Goal: Navigation & Orientation: Find specific page/section

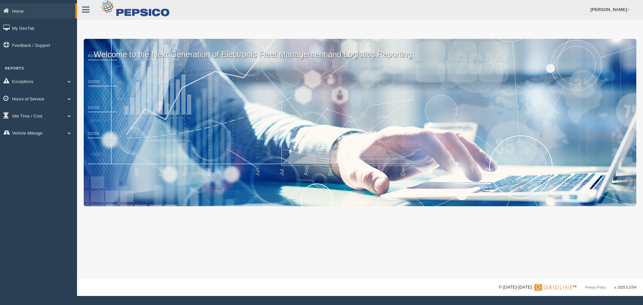
click at [40, 92] on link "Hours of Service" at bounding box center [38, 98] width 77 height 15
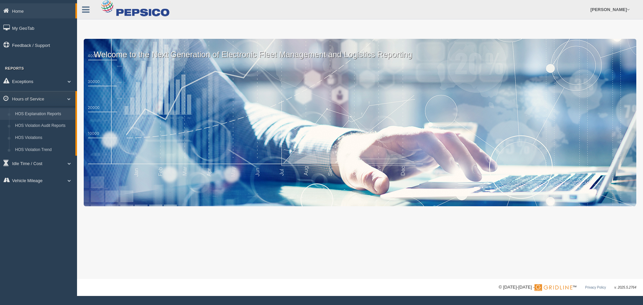
click at [45, 112] on link "HOS Explanation Reports" at bounding box center [43, 114] width 63 height 12
